Goal: Task Accomplishment & Management: Manage account settings

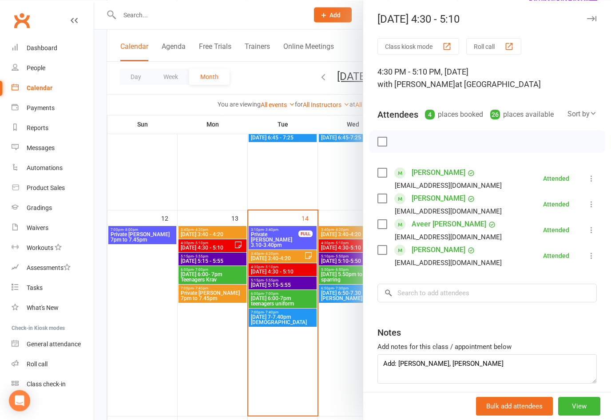
type textarea "Add: [PERSON_NAME], [PERSON_NAME]"
click at [596, 17] on icon "button" at bounding box center [591, 18] width 9 height 5
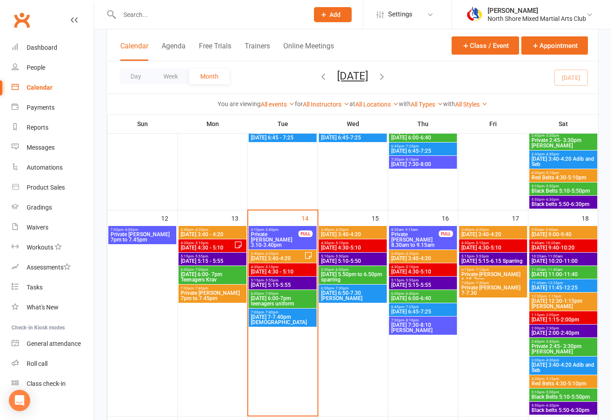
click at [300, 288] on div "5:15pm - 5:55pm [DATE] 5:15-5:55" at bounding box center [283, 283] width 68 height 13
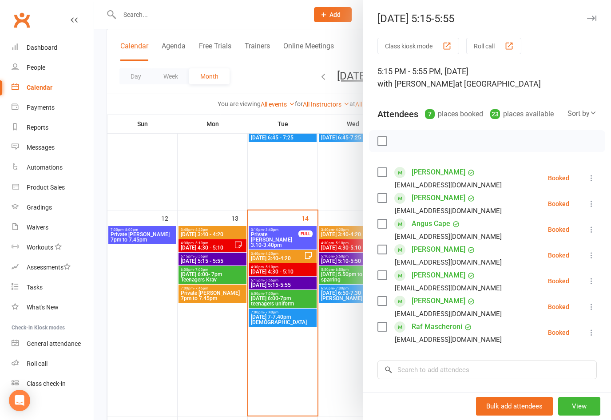
click at [587, 178] on button at bounding box center [592, 178] width 11 height 11
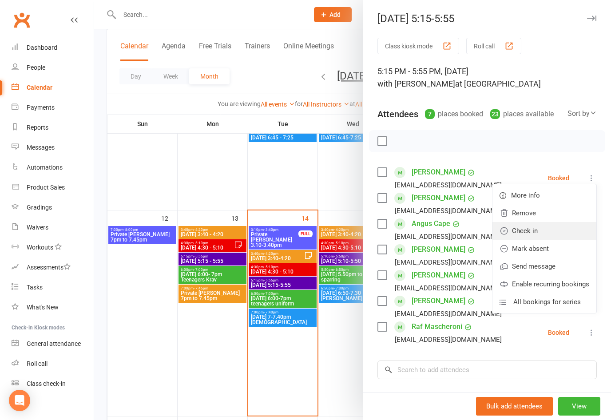
click at [535, 229] on link "Check in" at bounding box center [545, 231] width 104 height 18
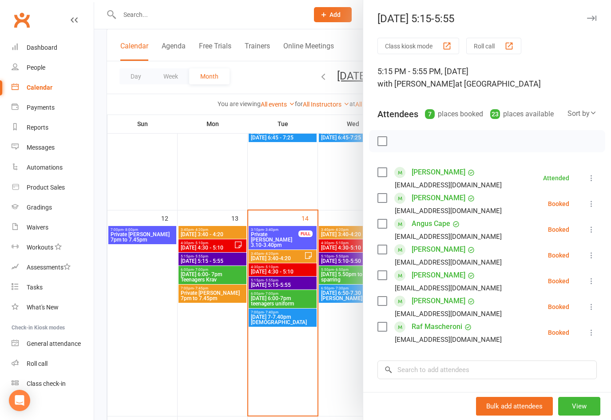
click at [596, 201] on icon at bounding box center [591, 203] width 9 height 9
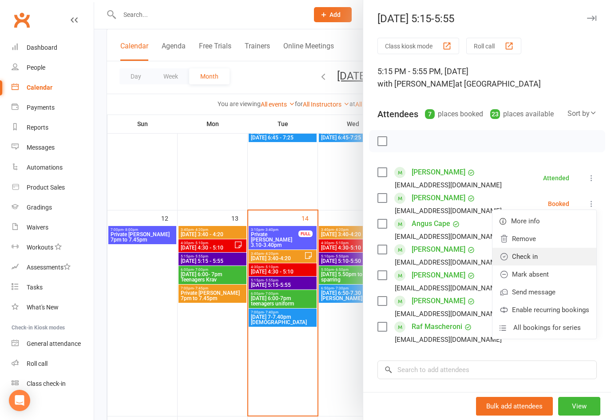
click at [532, 256] on link "Check in" at bounding box center [545, 257] width 104 height 18
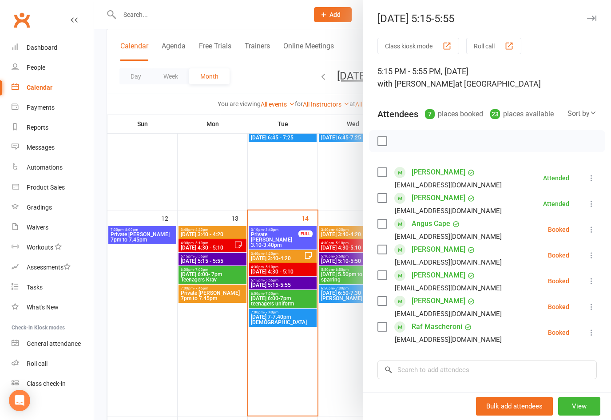
click at [595, 231] on icon at bounding box center [591, 229] width 9 height 9
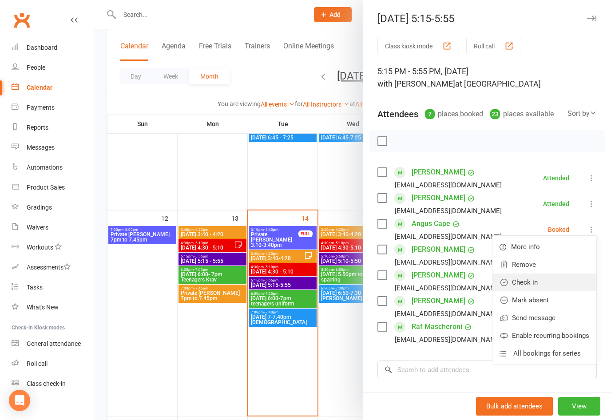
click at [539, 283] on link "Check in" at bounding box center [545, 283] width 104 height 18
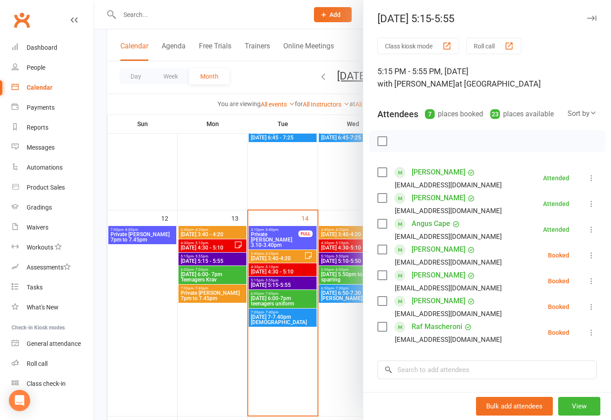
click at [588, 280] on icon at bounding box center [591, 281] width 9 height 9
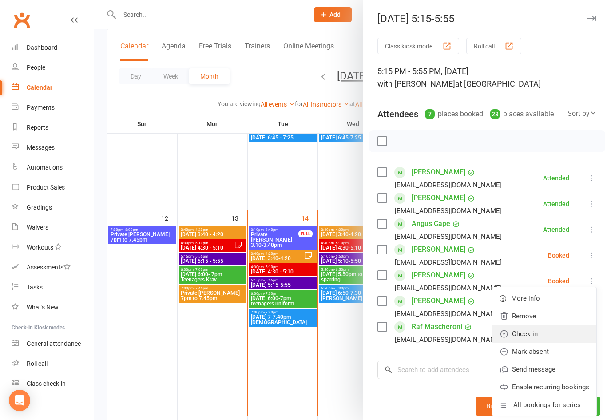
click at [534, 338] on link "Check in" at bounding box center [545, 334] width 104 height 18
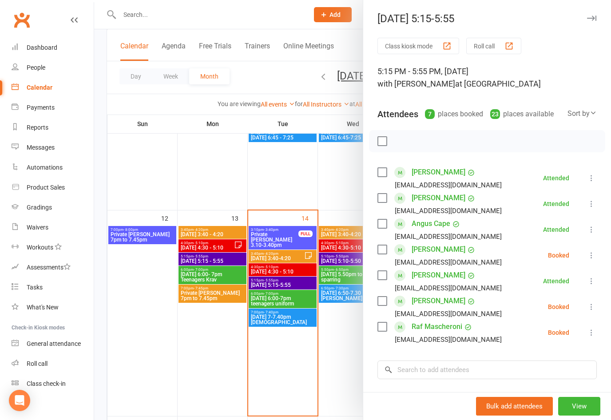
click at [594, 306] on icon at bounding box center [591, 307] width 9 height 9
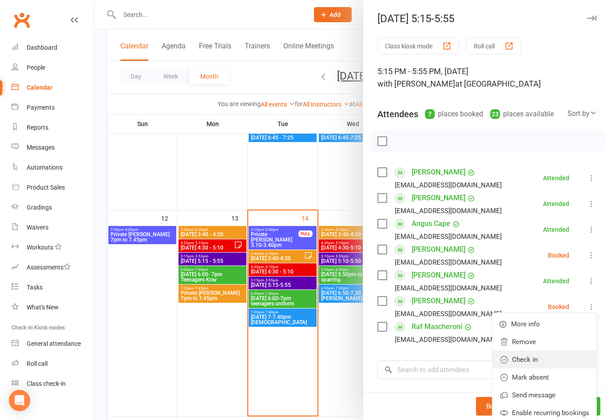
click at [535, 363] on link "Check in" at bounding box center [545, 360] width 104 height 18
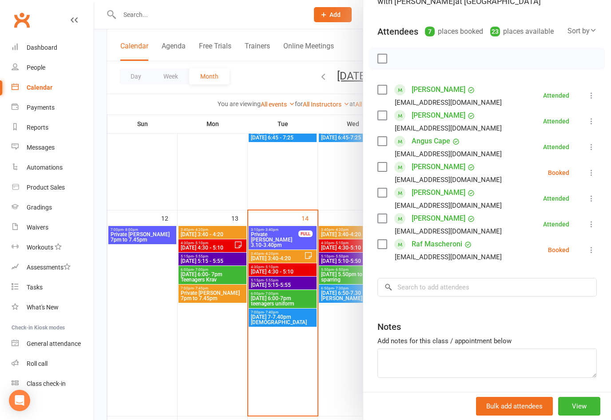
scroll to position [100, 0]
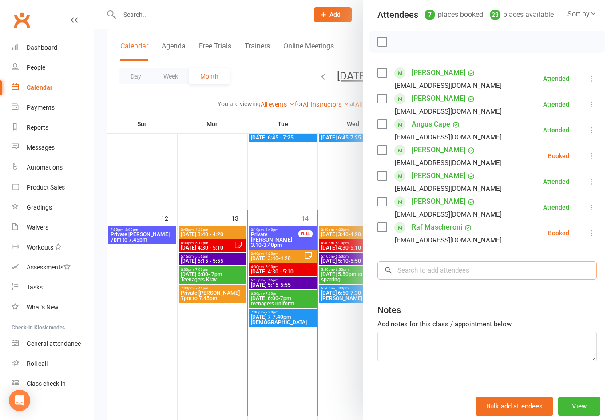
click at [516, 266] on input "search" at bounding box center [487, 270] width 219 height 19
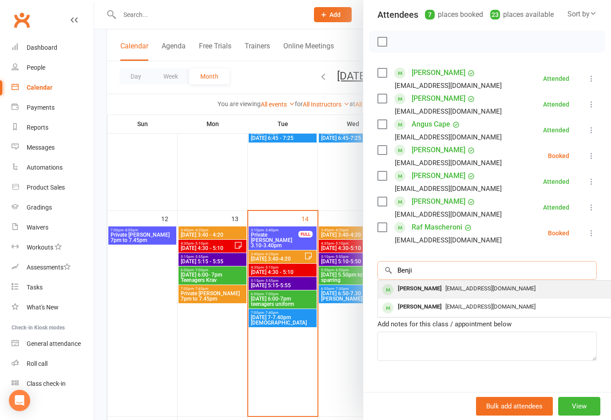
type input "Benji"
click at [473, 289] on span "[EMAIL_ADDRESS][DOMAIN_NAME]" at bounding box center [491, 288] width 90 height 7
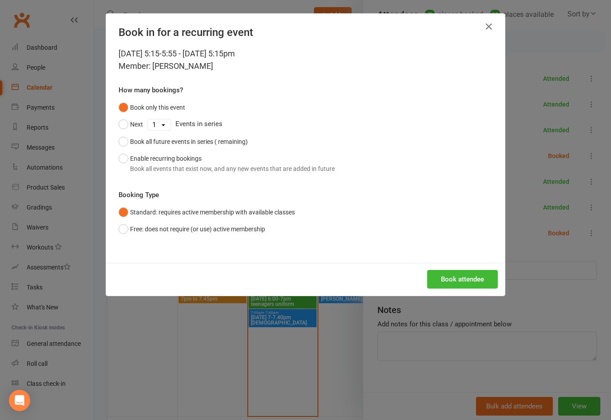
scroll to position [390, 0]
click at [471, 279] on button "Book attendee" at bounding box center [462, 279] width 71 height 19
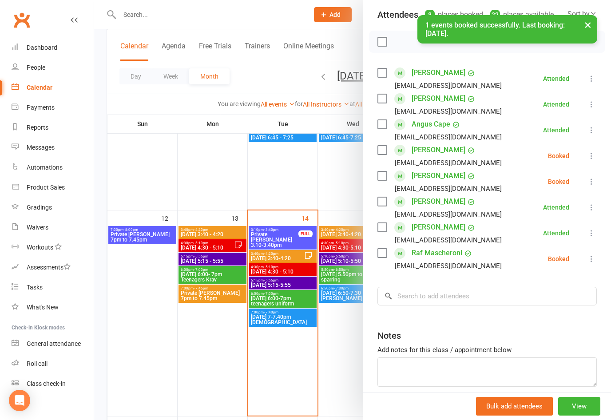
click at [595, 158] on icon at bounding box center [591, 156] width 9 height 9
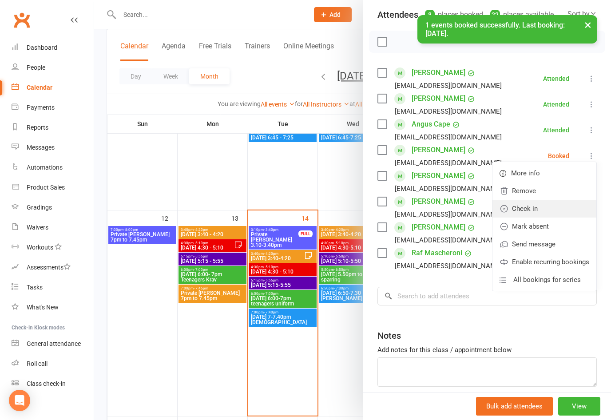
click at [534, 210] on link "Check in" at bounding box center [545, 209] width 104 height 18
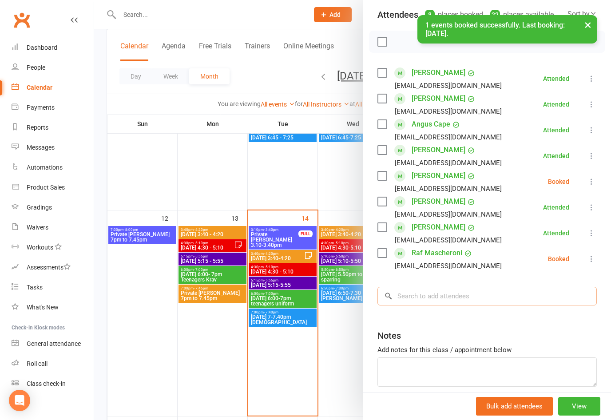
click at [443, 296] on input "search" at bounding box center [487, 296] width 219 height 19
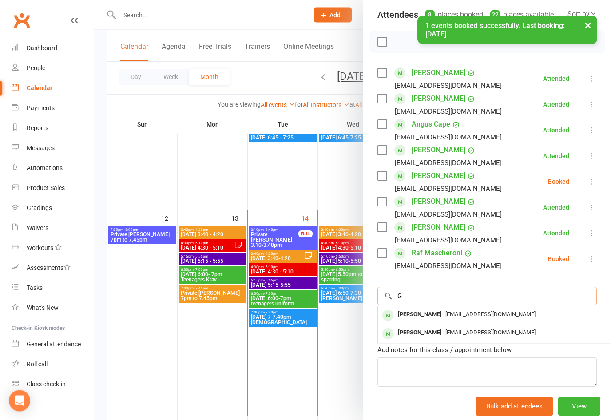
scroll to position [390, 0]
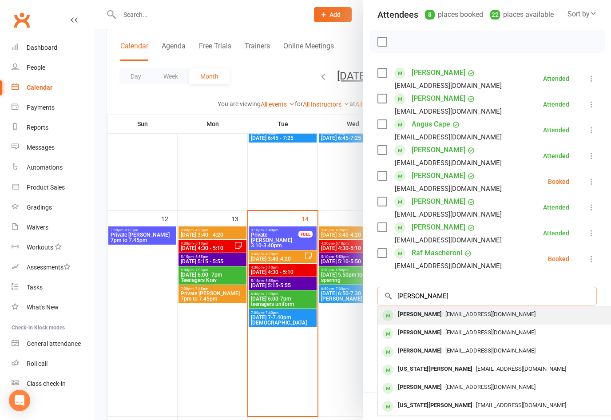
type input "[PERSON_NAME]"
click at [469, 314] on span "[EMAIL_ADDRESS][DOMAIN_NAME]" at bounding box center [491, 314] width 90 height 7
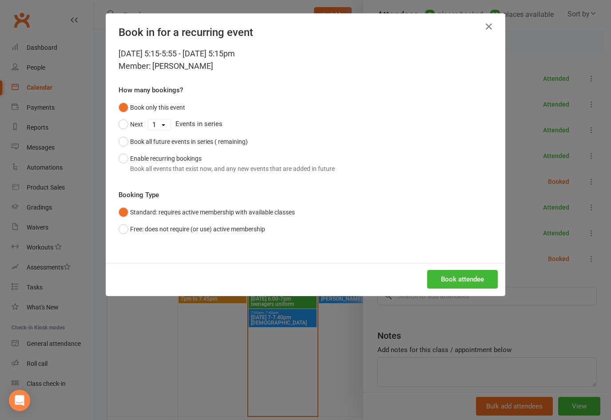
scroll to position [390, 0]
click at [475, 282] on button "Book attendee" at bounding box center [462, 279] width 71 height 19
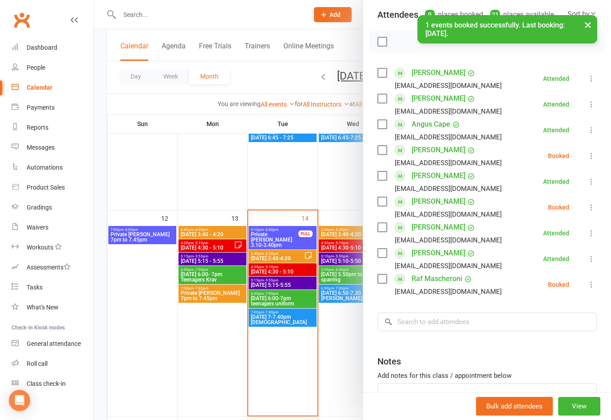
click at [418, 365] on div "Notes" at bounding box center [487, 360] width 219 height 22
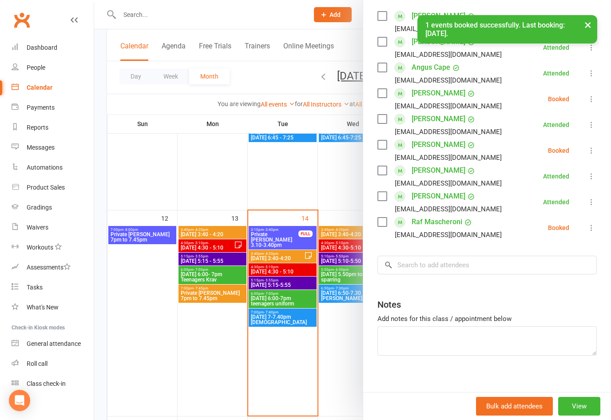
scroll to position [156, 0]
click at [407, 340] on textarea at bounding box center [487, 341] width 219 height 29
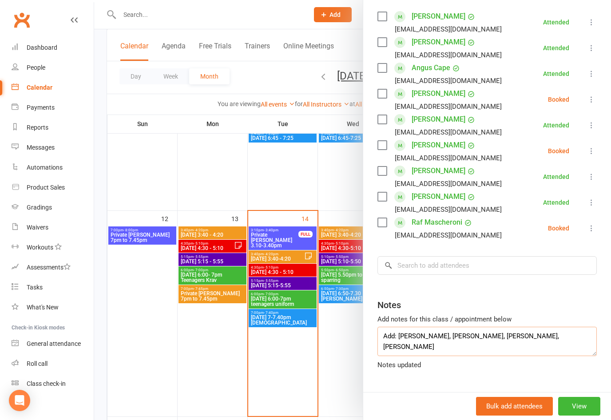
type textarea "Add: [PERSON_NAME], [PERSON_NAME], [PERSON_NAME], [PERSON_NAME]"
click at [508, 260] on input "search" at bounding box center [487, 265] width 219 height 19
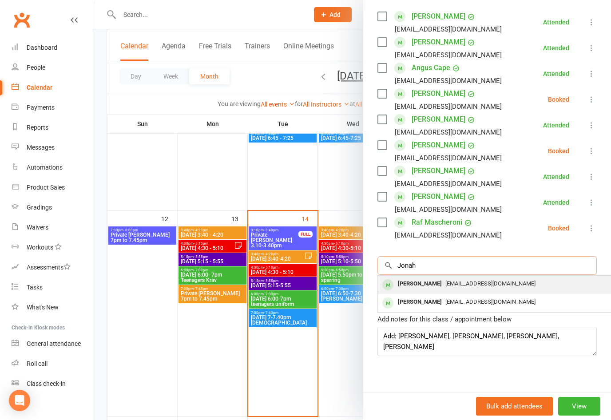
type input "Jonah"
click at [488, 281] on span "[EMAIL_ADDRESS][DOMAIN_NAME]" at bounding box center [491, 283] width 90 height 7
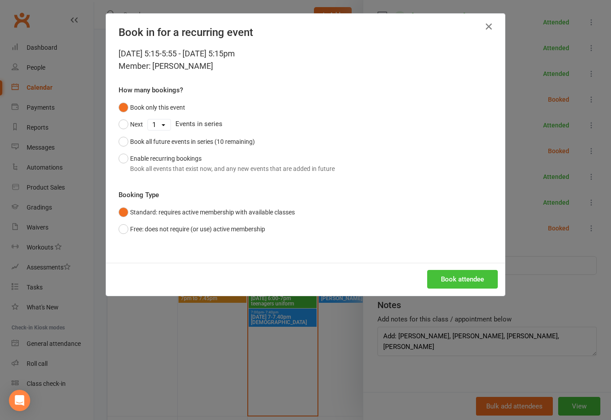
click at [470, 279] on button "Book attendee" at bounding box center [462, 279] width 71 height 19
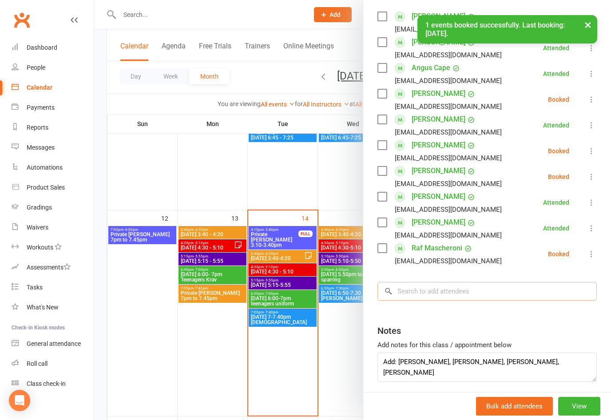
click at [515, 282] on input "search" at bounding box center [487, 291] width 219 height 19
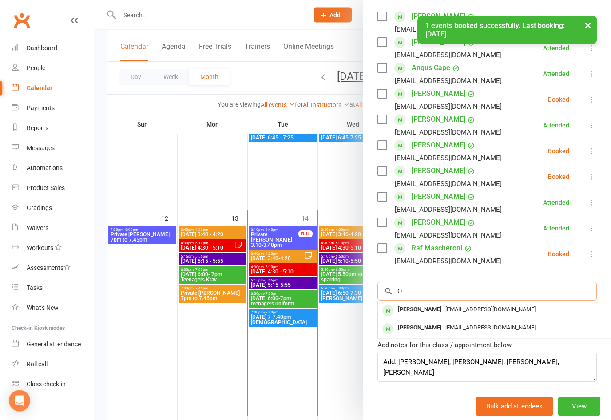
scroll to position [390, 0]
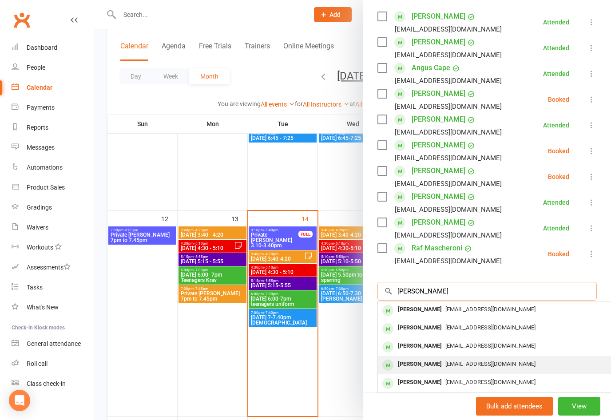
type input "[PERSON_NAME]"
click at [468, 367] on span "[EMAIL_ADDRESS][DOMAIN_NAME]" at bounding box center [491, 364] width 90 height 7
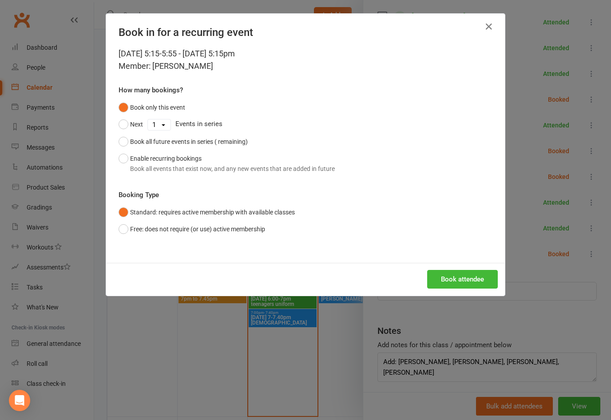
scroll to position [390, 0]
click at [463, 281] on button "Book attendee" at bounding box center [462, 279] width 71 height 19
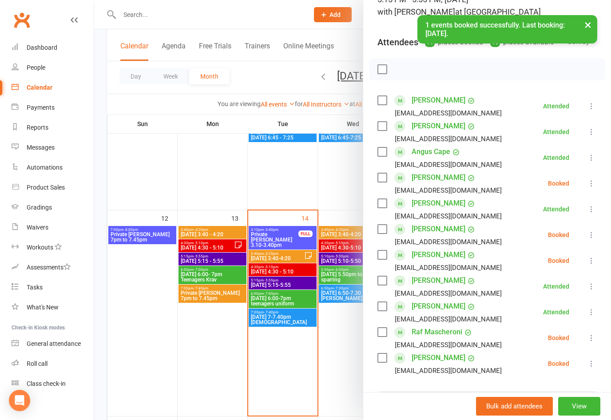
scroll to position [76, 0]
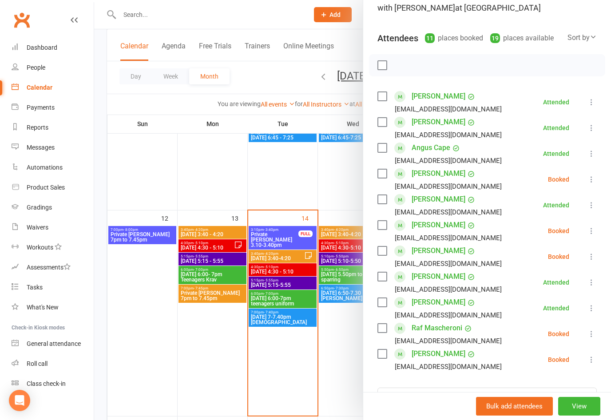
click at [595, 177] on icon at bounding box center [591, 179] width 9 height 9
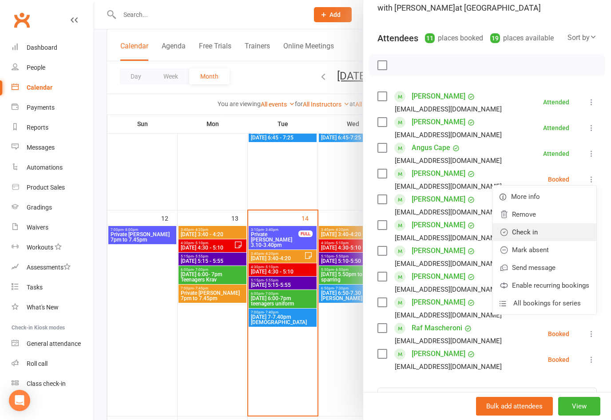
click at [528, 234] on link "Check in" at bounding box center [545, 232] width 104 height 18
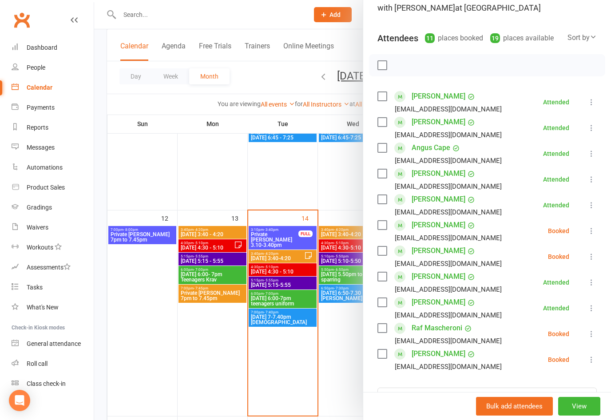
click at [594, 255] on icon at bounding box center [591, 256] width 9 height 9
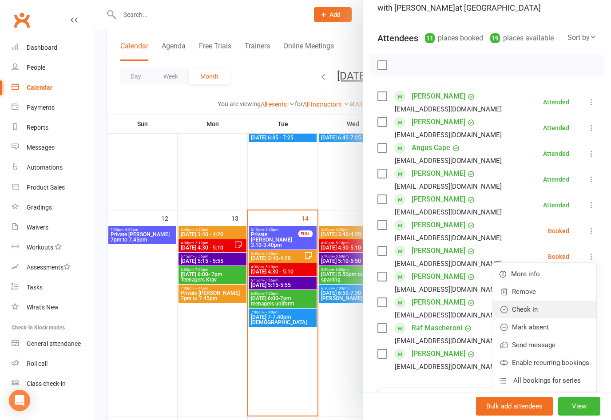
click at [530, 311] on link "Check in" at bounding box center [545, 310] width 104 height 18
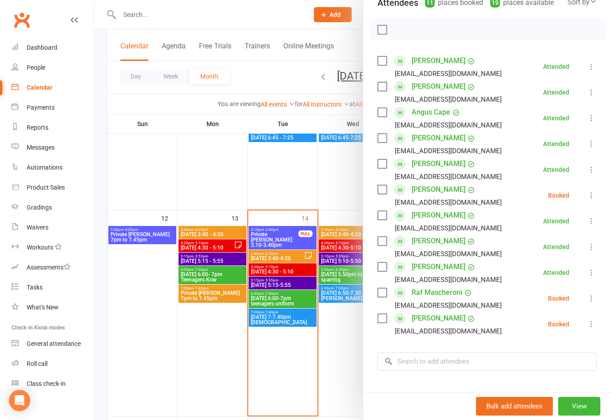
scroll to position [117, 0]
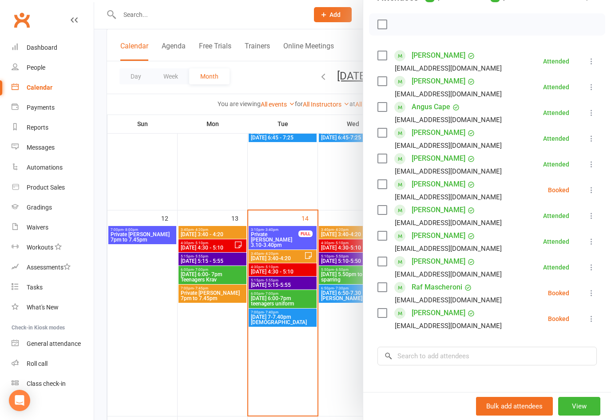
click at [597, 319] on button at bounding box center [592, 319] width 11 height 11
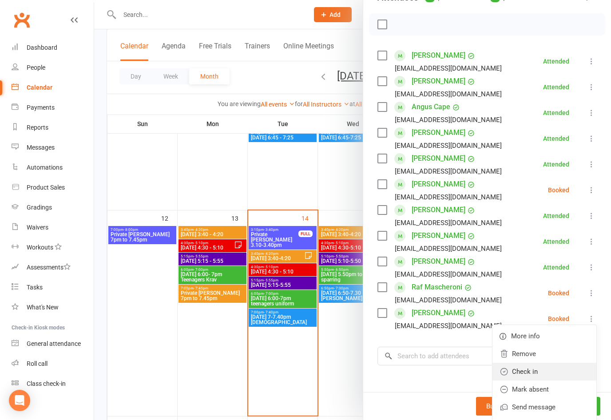
click at [530, 370] on link "Check in" at bounding box center [545, 372] width 104 height 18
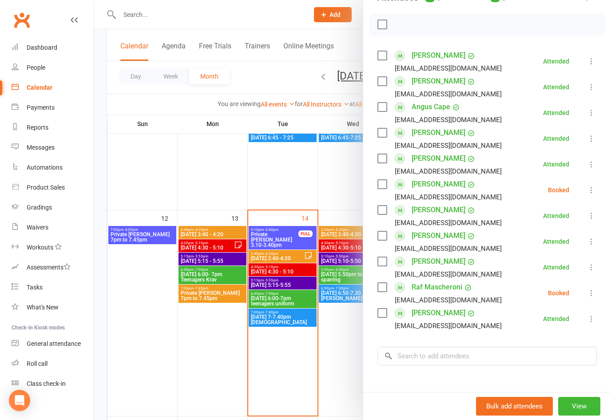
click at [301, 272] on div at bounding box center [352, 210] width 517 height 420
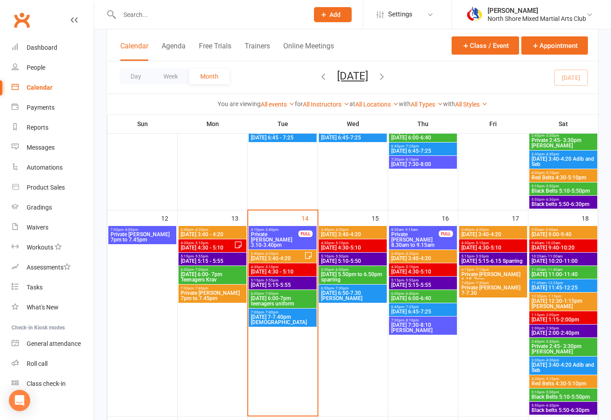
click at [300, 270] on span "[DATE] 4:30 - 5:10" at bounding box center [283, 271] width 64 height 5
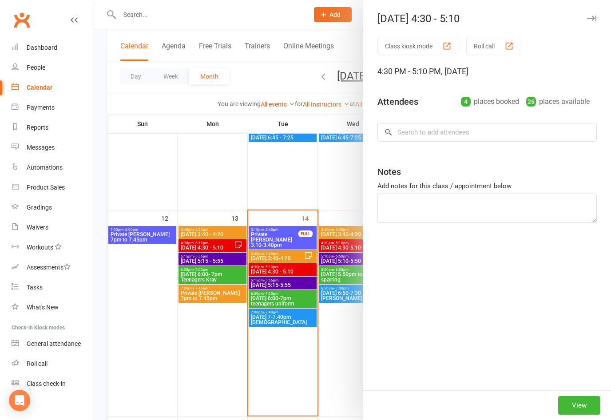
type textarea "Add: [PERSON_NAME], [PERSON_NAME]"
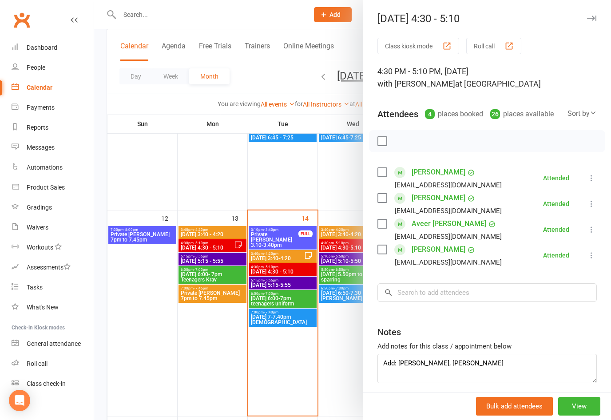
click at [585, 16] on div "[DATE] 4:30 - 5:10" at bounding box center [487, 18] width 248 height 12
click at [591, 16] on icon "button" at bounding box center [591, 18] width 9 height 5
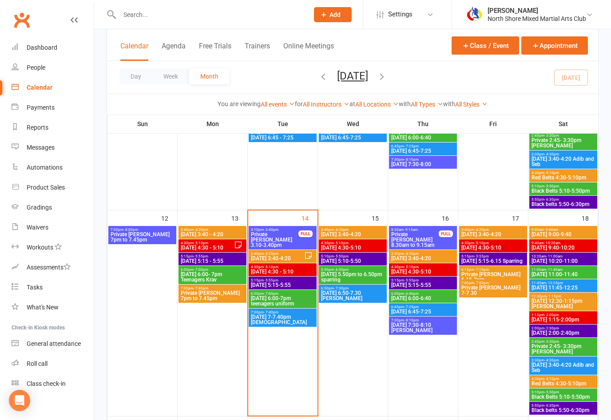
click at [291, 299] on span "[DATE] 6:00-7pm teenagers uniform" at bounding box center [283, 301] width 64 height 11
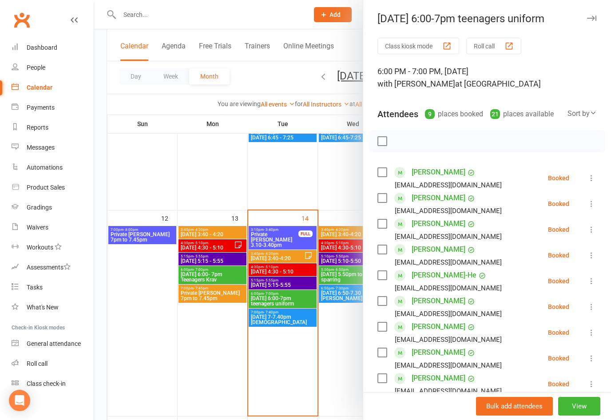
scroll to position [0, 0]
click at [262, 281] on div at bounding box center [352, 210] width 517 height 420
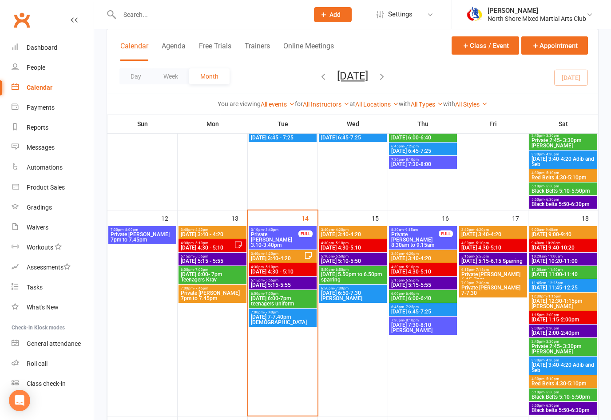
click at [292, 279] on span "5:15pm - 5:55pm" at bounding box center [283, 281] width 64 height 4
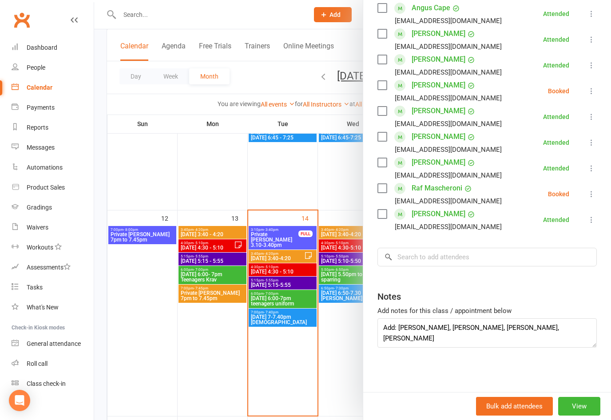
scroll to position [216, 0]
click at [509, 331] on textarea "Add: [PERSON_NAME], [PERSON_NAME], [PERSON_NAME], [PERSON_NAME]" at bounding box center [487, 333] width 219 height 29
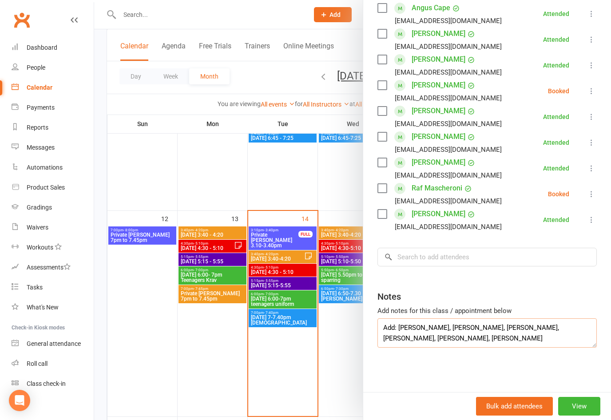
type textarea "Add: [PERSON_NAME], [PERSON_NAME], [PERSON_NAME], [PERSON_NAME], [PERSON_NAME],…"
click at [469, 253] on input "search" at bounding box center [487, 257] width 219 height 19
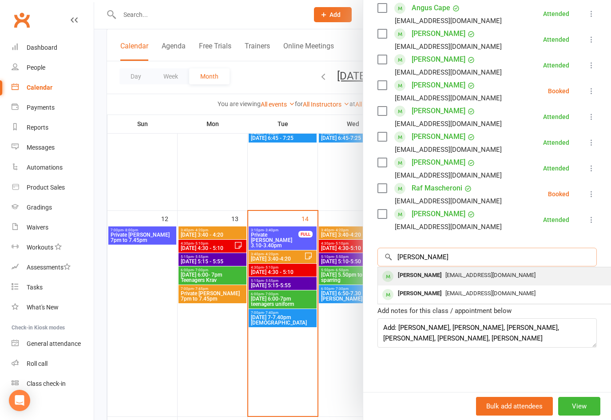
type input "[PERSON_NAME]"
click at [507, 272] on span "[EMAIL_ADDRESS][DOMAIN_NAME]" at bounding box center [491, 275] width 90 height 7
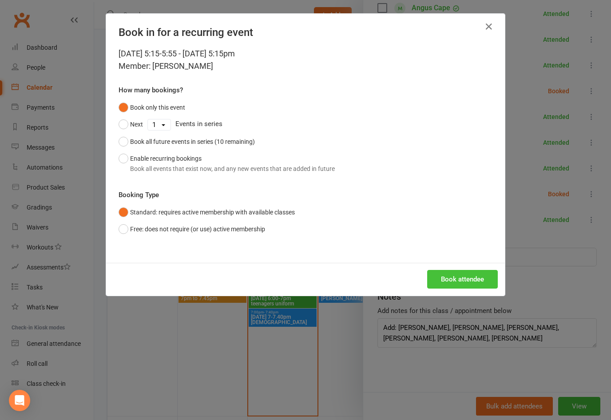
click at [471, 282] on button "Book attendee" at bounding box center [462, 279] width 71 height 19
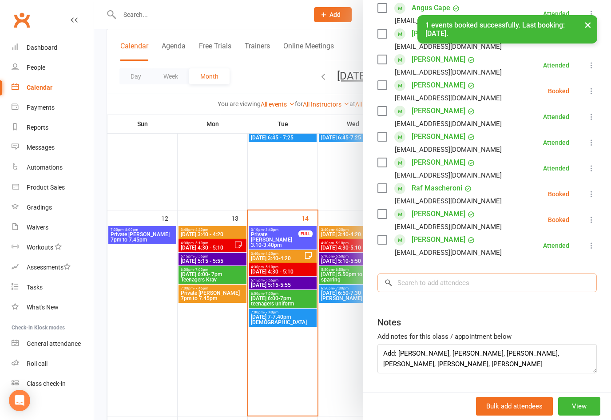
click at [495, 283] on input "search" at bounding box center [487, 283] width 219 height 19
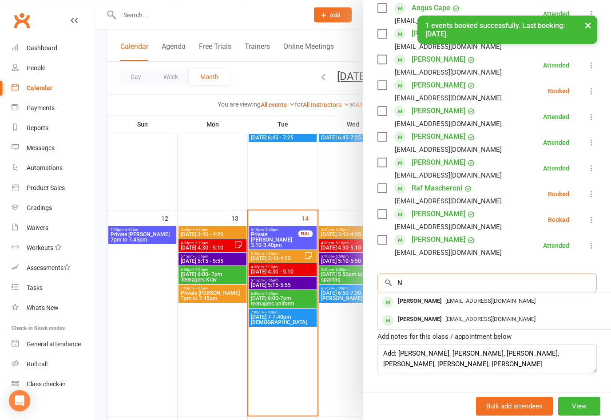
scroll to position [390, 0]
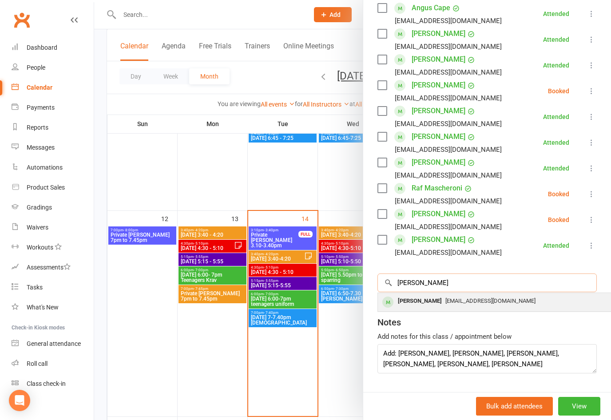
type input "[PERSON_NAME]"
click at [483, 303] on span "[EMAIL_ADDRESS][DOMAIN_NAME]" at bounding box center [491, 301] width 90 height 7
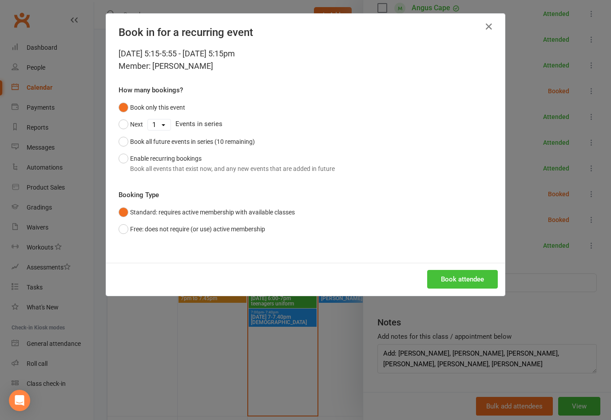
click at [473, 279] on button "Book attendee" at bounding box center [462, 279] width 71 height 19
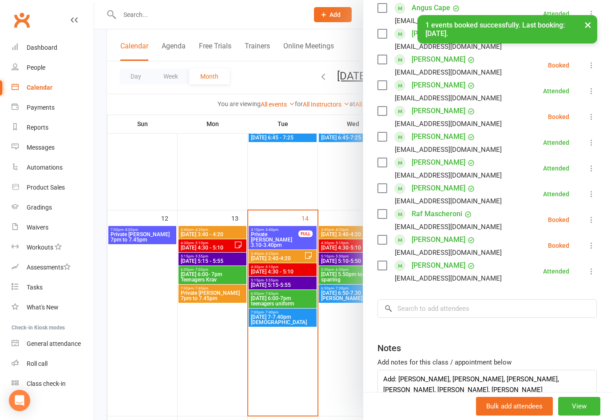
click at [590, 247] on icon at bounding box center [591, 245] width 9 height 9
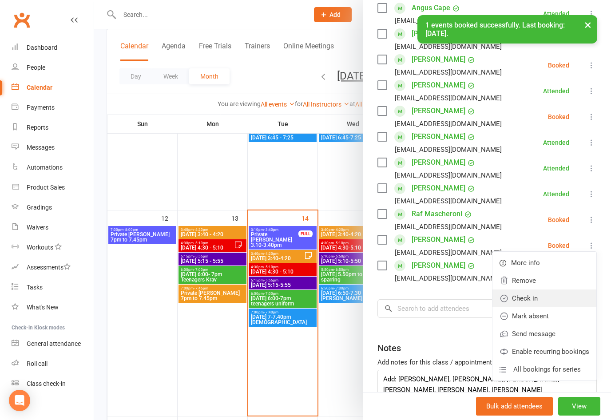
click at [535, 295] on link "Check in" at bounding box center [545, 299] width 104 height 18
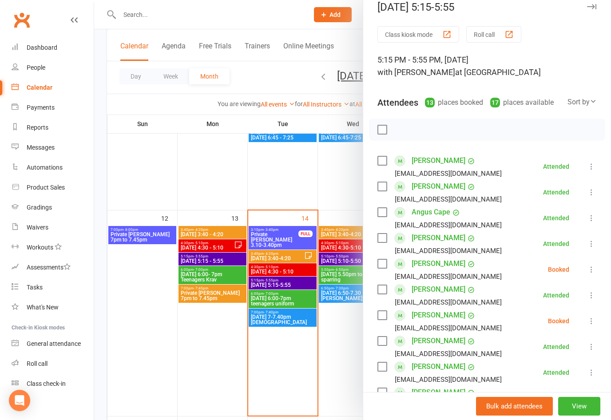
scroll to position [11, 0]
click at [597, 267] on button at bounding box center [592, 270] width 11 height 11
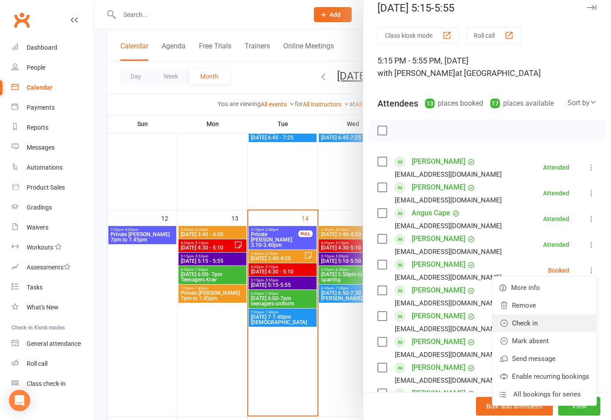
click at [535, 321] on link "Check in" at bounding box center [545, 324] width 104 height 18
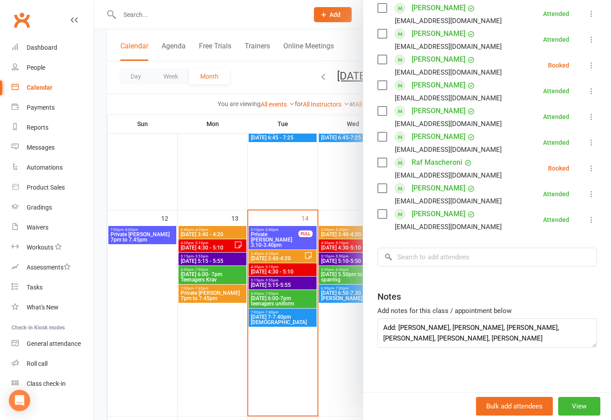
scroll to position [267, 0]
click at [568, 322] on textarea "Add: [PERSON_NAME], [PERSON_NAME], [PERSON_NAME], [PERSON_NAME], [PERSON_NAME],…" at bounding box center [487, 333] width 219 height 29
click at [564, 330] on textarea "Add: [PERSON_NAME], [PERSON_NAME], [PERSON_NAME], [PERSON_NAME], [PERSON_NAME],…" at bounding box center [487, 333] width 219 height 29
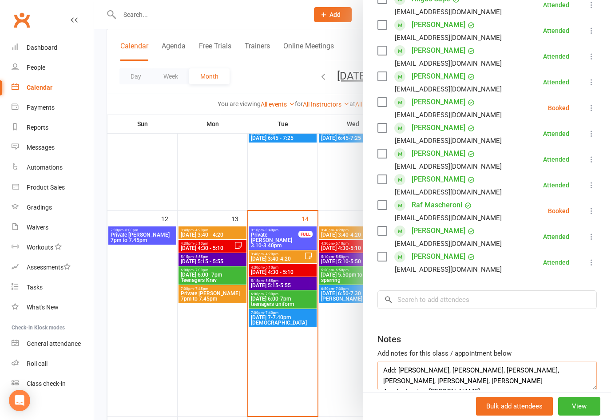
scroll to position [225, 0]
type textarea "Add: [PERSON_NAME], [PERSON_NAME], [PERSON_NAME], [PERSON_NAME], [PERSON_NAME],…"
click at [560, 159] on div "Attended" at bounding box center [556, 159] width 26 height 6
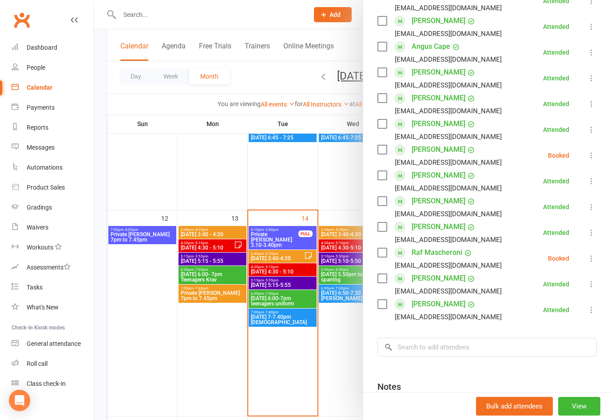
scroll to position [176, 0]
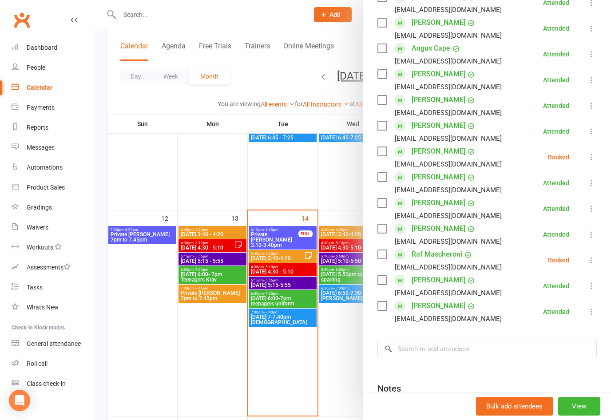
click at [563, 130] on div "Attended" at bounding box center [556, 131] width 26 height 6
click at [563, 103] on div "Attended" at bounding box center [556, 106] width 26 height 6
click at [565, 80] on div "Attended" at bounding box center [556, 80] width 26 height 6
click at [563, 52] on div "Attended" at bounding box center [556, 54] width 26 height 6
click at [563, 25] on div "Attended" at bounding box center [556, 28] width 26 height 6
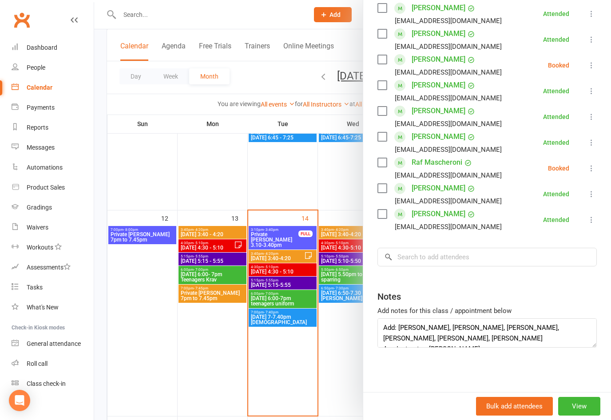
scroll to position [267, 0]
click at [571, 115] on li "[PERSON_NAME] [EMAIL_ADDRESS][DOMAIN_NAME] Attended More info Remove Mark absen…" at bounding box center [487, 117] width 219 height 26
click at [567, 140] on div "Attended" at bounding box center [556, 143] width 26 height 6
click at [567, 191] on div "Attended" at bounding box center [556, 194] width 26 height 6
